Goal: Information Seeking & Learning: Learn about a topic

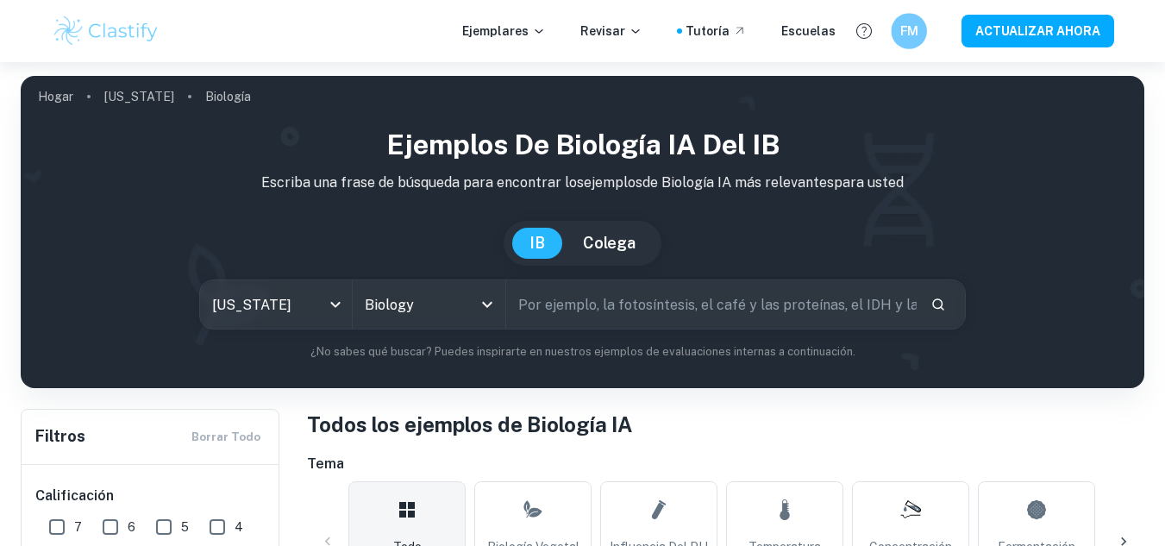
click at [904, 38] on h6 "FM" at bounding box center [909, 32] width 21 height 20
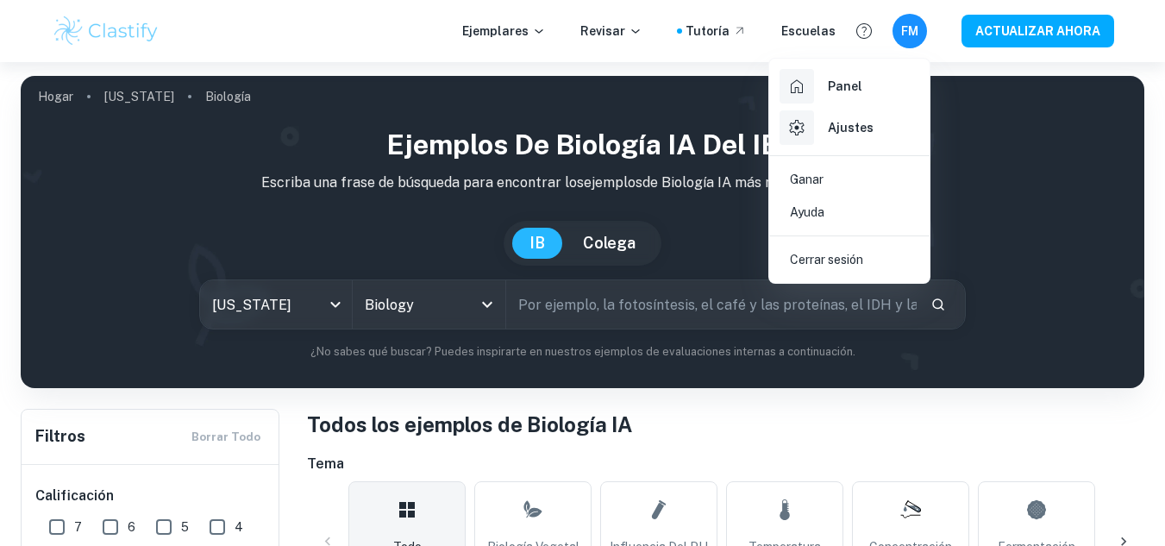
click at [823, 97] on div "Panel" at bounding box center [821, 86] width 83 height 35
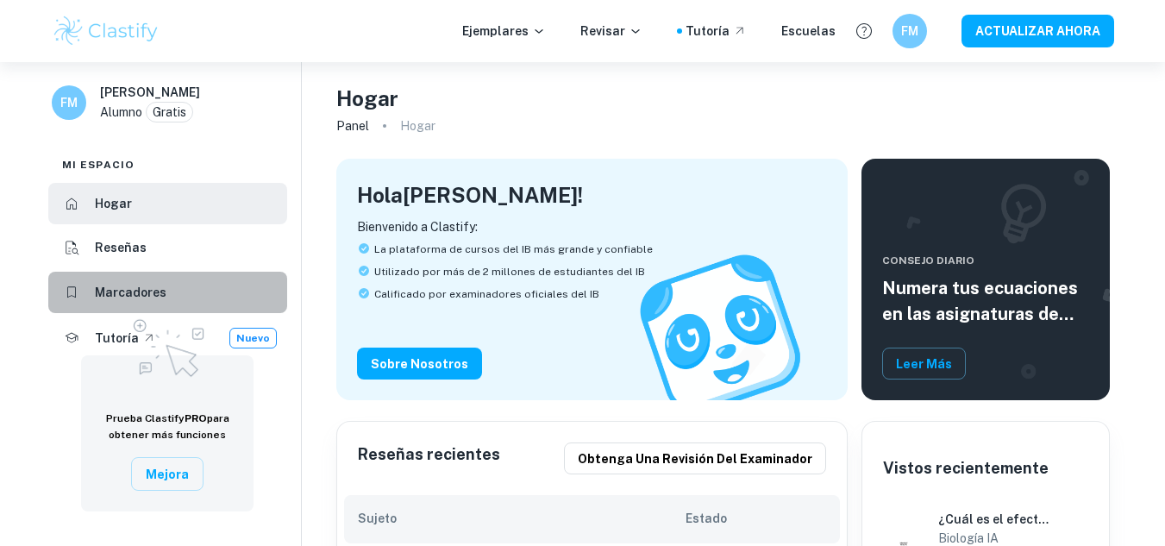
click at [160, 280] on li "Marcadores" at bounding box center [167, 292] width 239 height 41
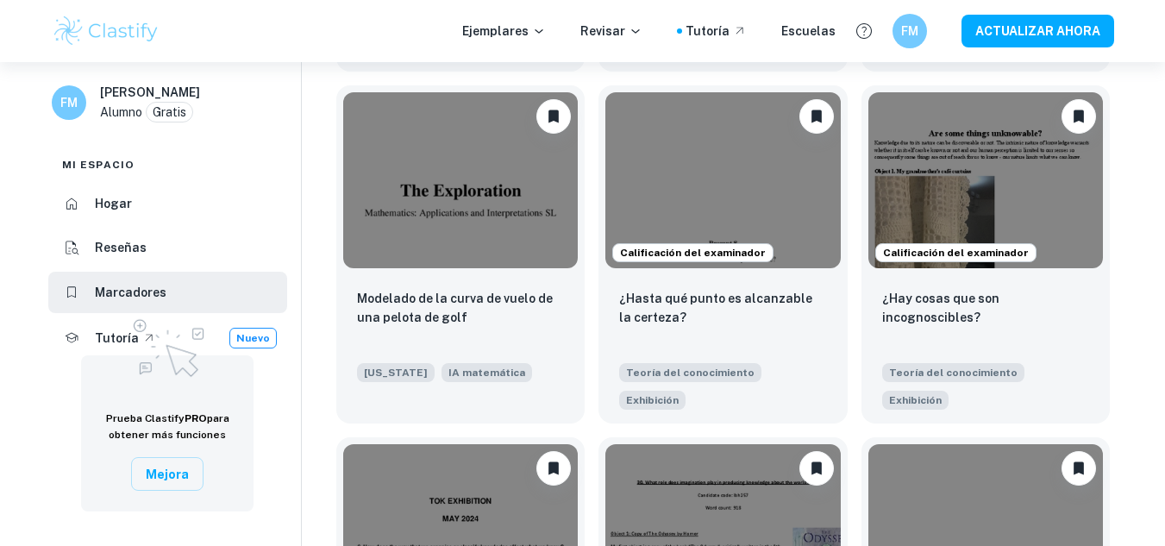
scroll to position [724, 0]
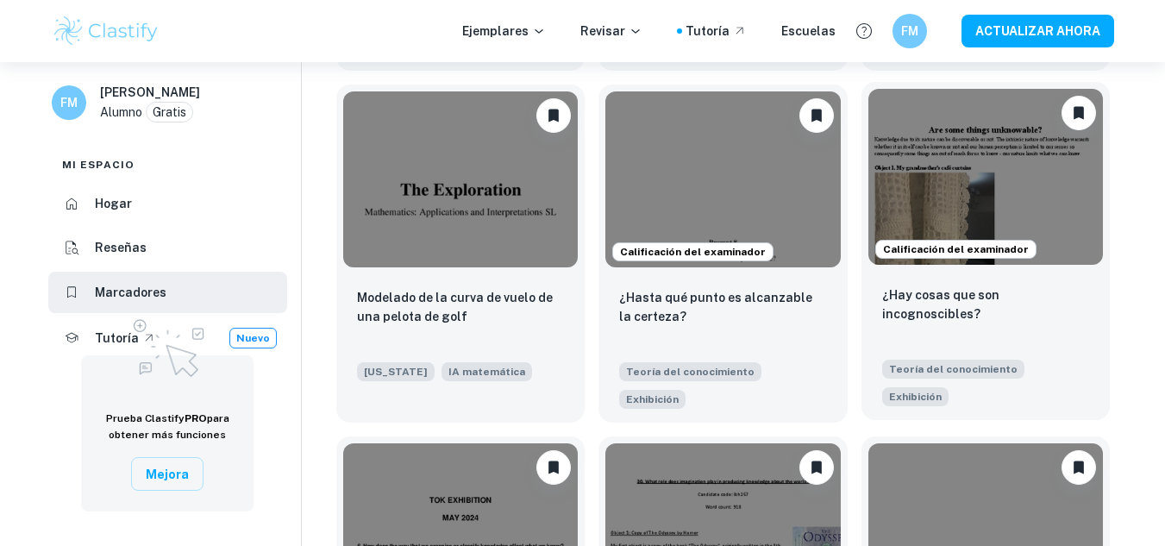
click at [961, 176] on img at bounding box center [986, 177] width 235 height 176
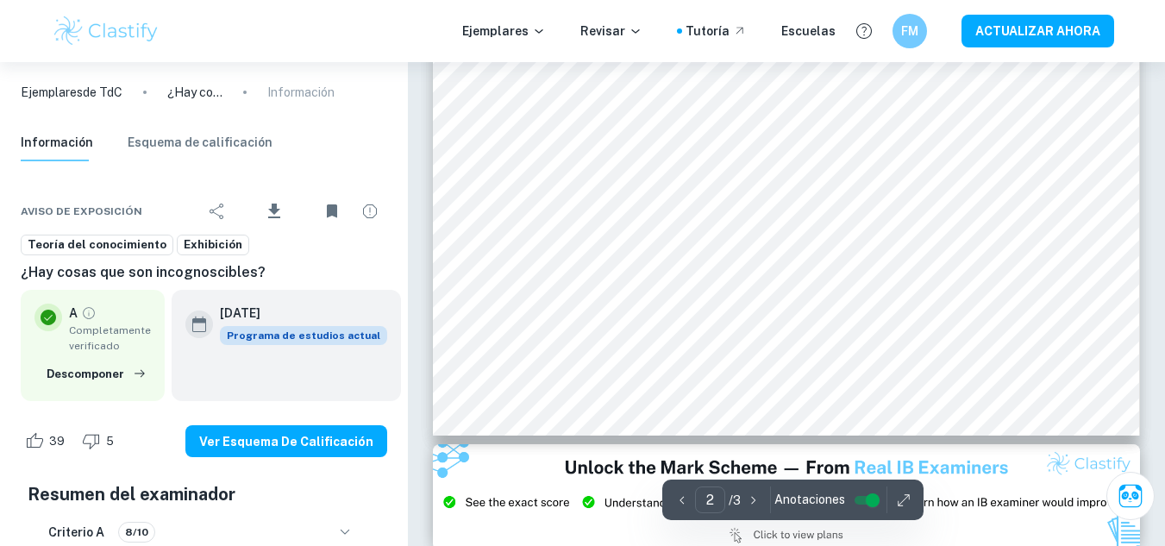
type input "3"
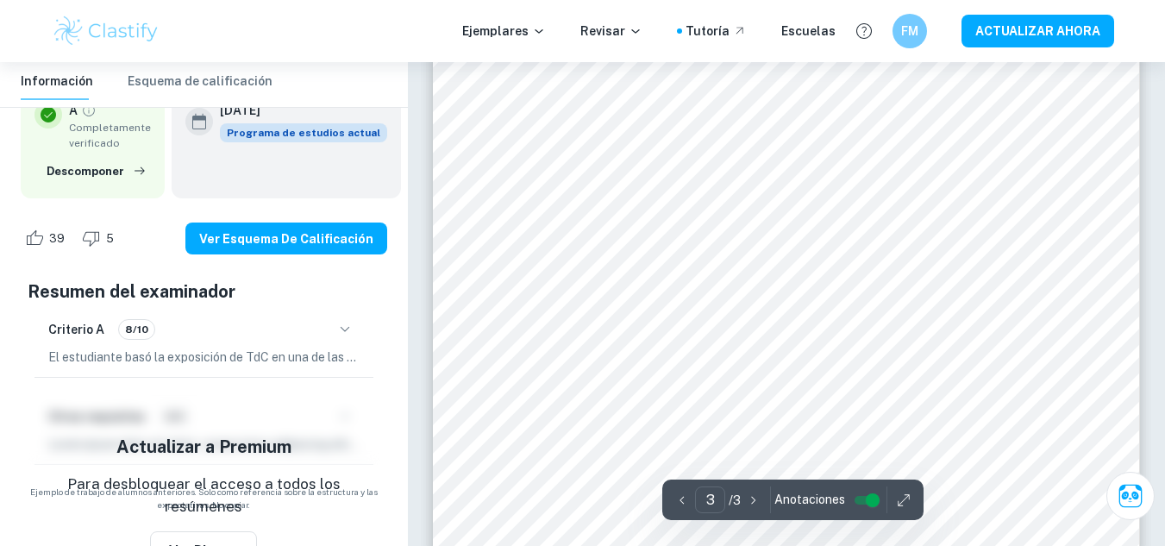
scroll to position [2791, 0]
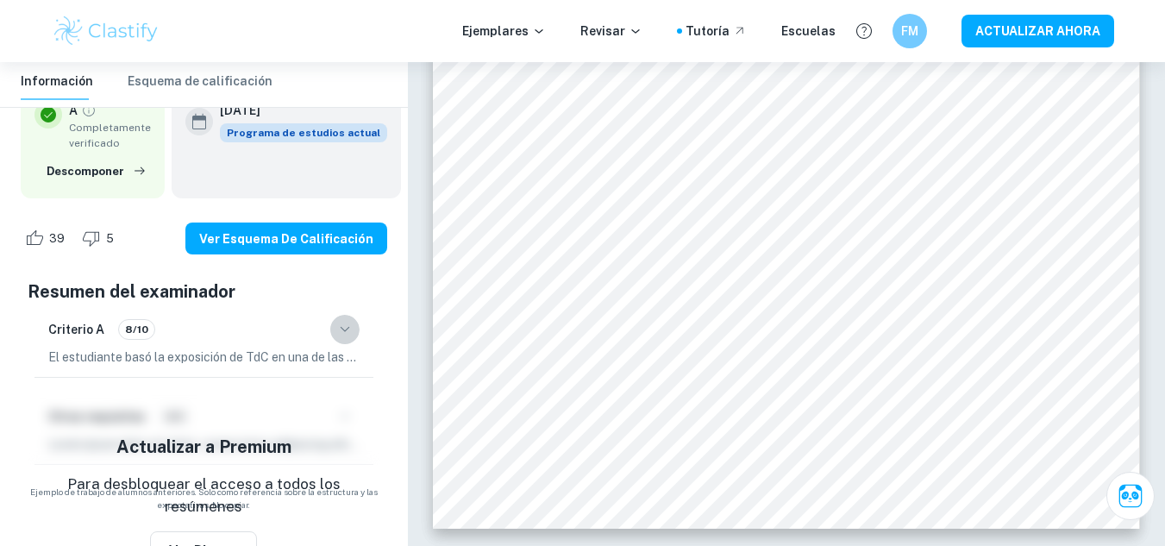
click at [348, 330] on icon "button" at bounding box center [345, 329] width 21 height 21
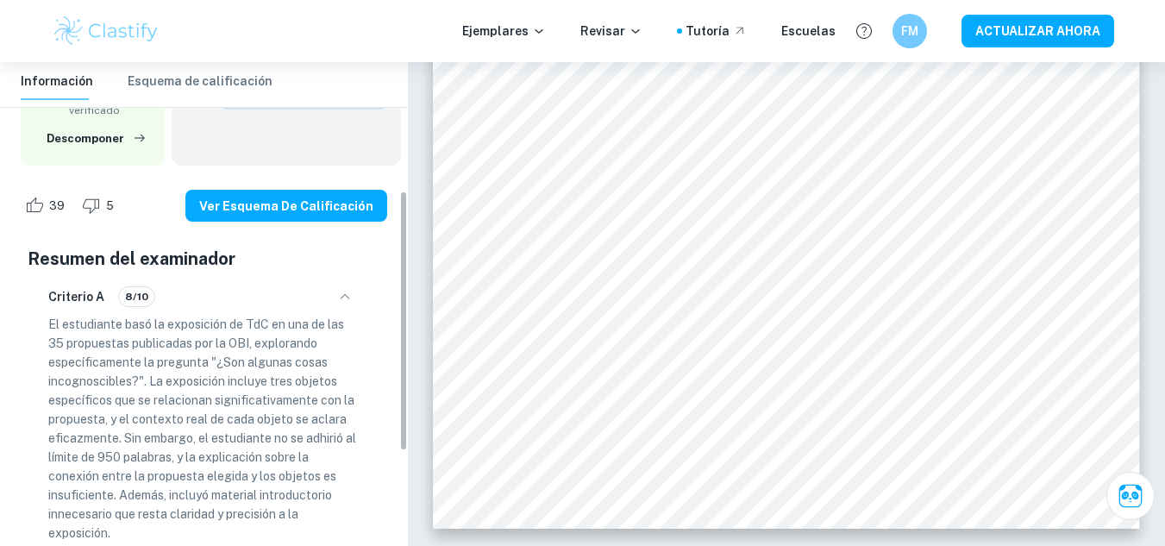
scroll to position [237, 0]
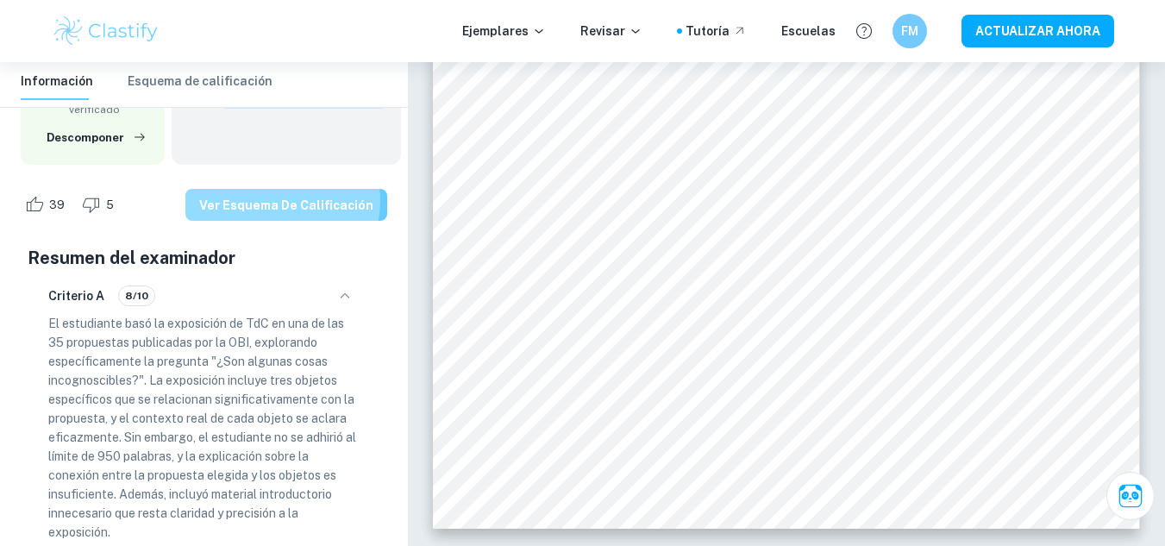
click at [291, 201] on font "Ver esquema de calificación" at bounding box center [286, 205] width 174 height 14
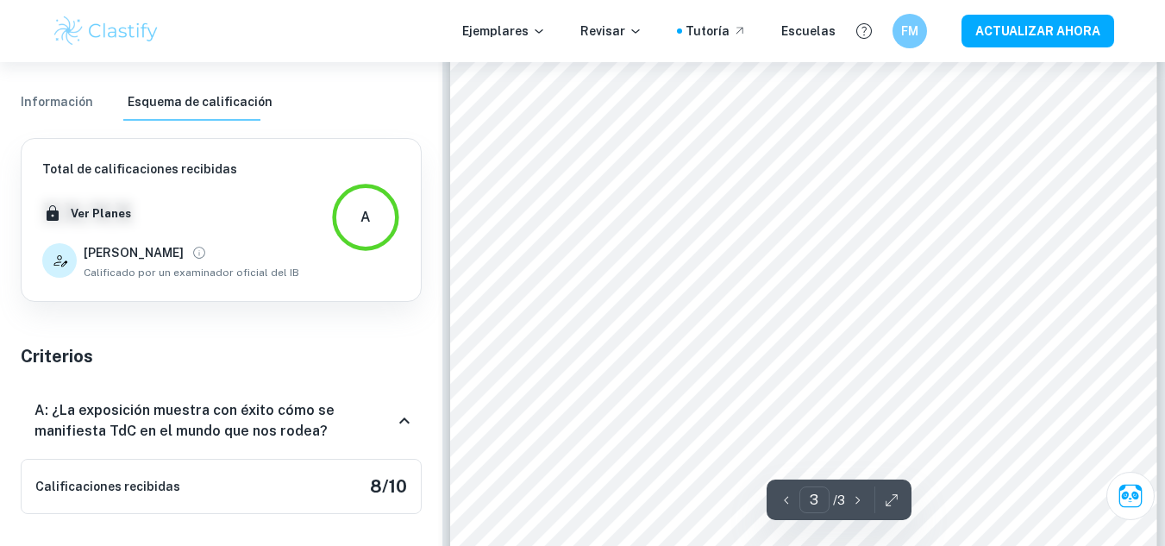
scroll to position [2651, 0]
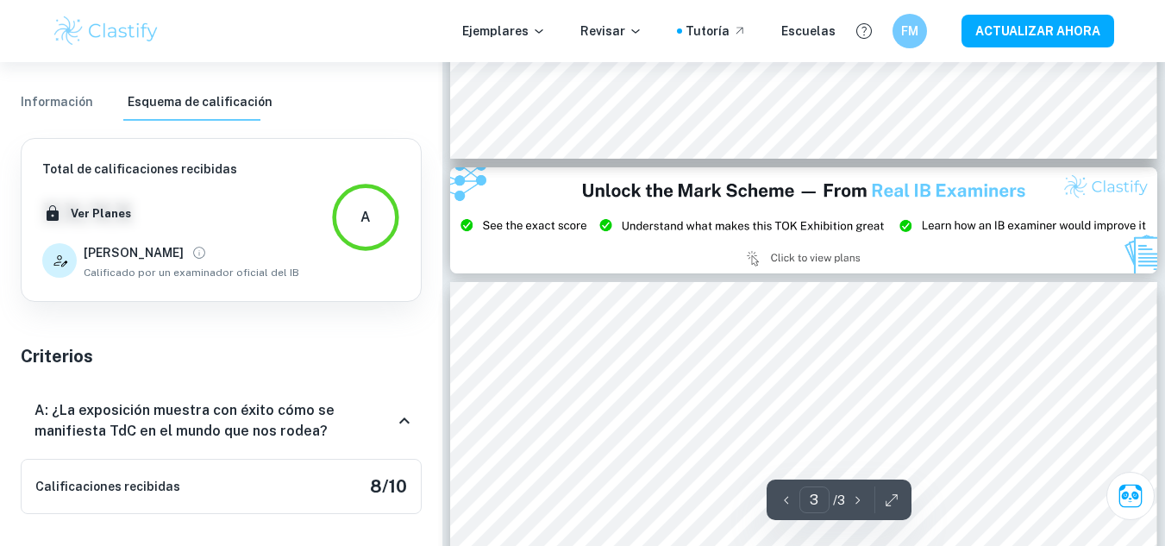
type input "2"
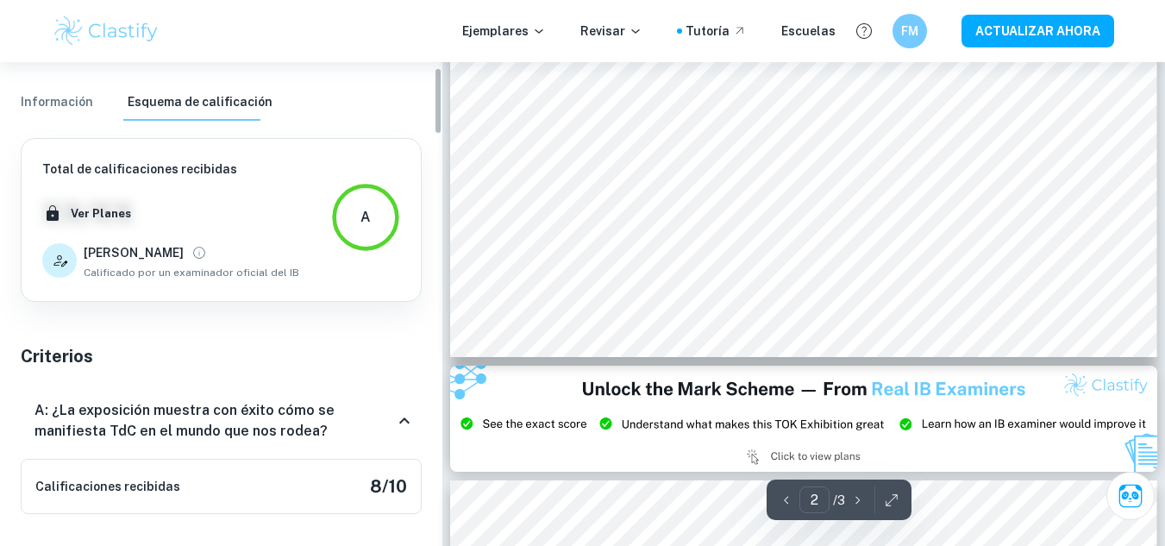
click at [49, 105] on font "Información" at bounding box center [57, 102] width 72 height 14
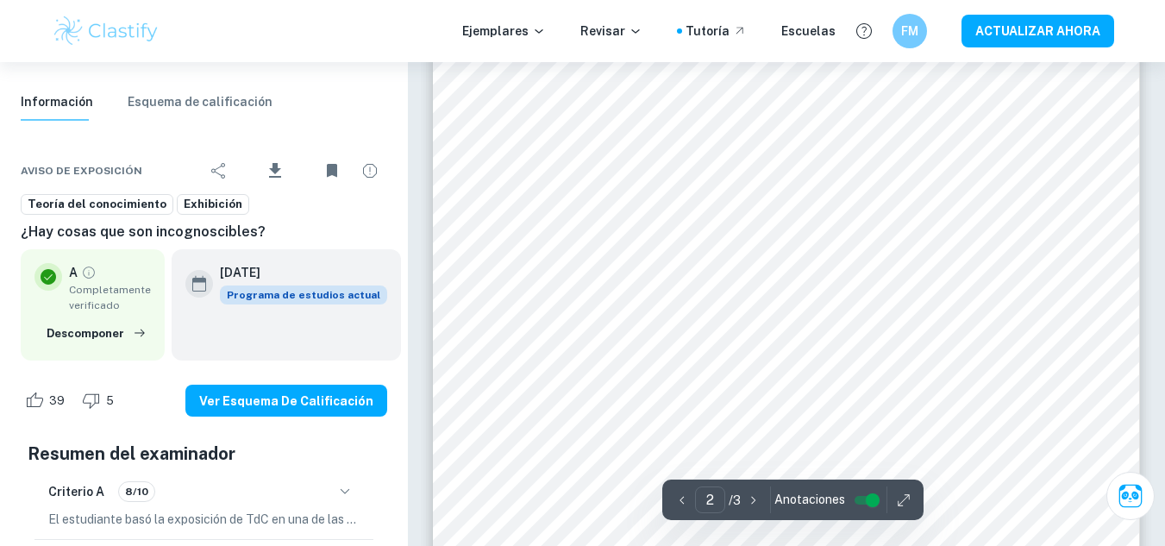
type input "1"
